Goal: Transaction & Acquisition: Purchase product/service

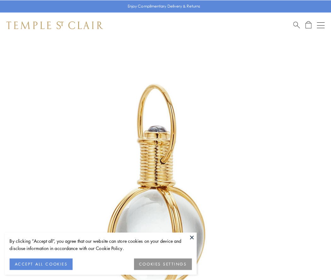
scroll to position [165, 0]
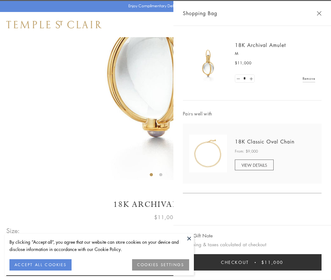
click at [253, 263] on button "Checkout $11,000" at bounding box center [252, 262] width 139 height 16
